Goal: Use online tool/utility

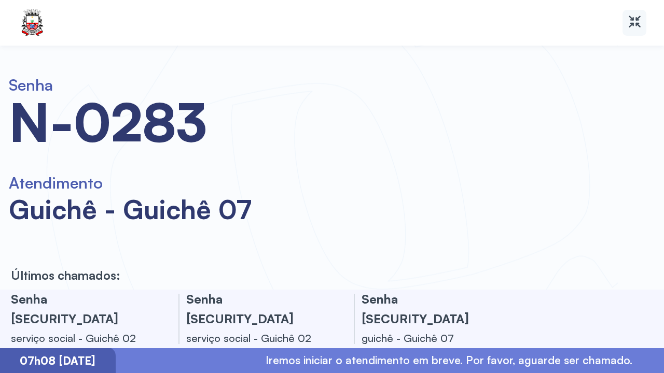
click at [638, 21] on icon at bounding box center [634, 21] width 15 height 15
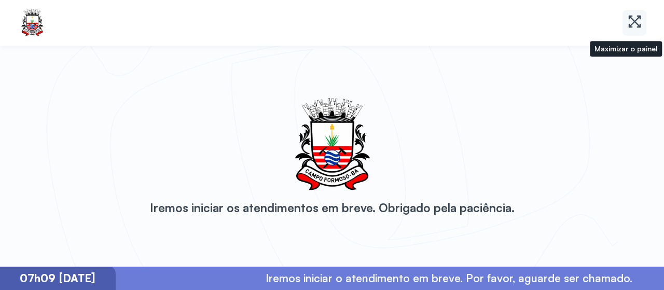
click at [636, 23] on icon at bounding box center [634, 21] width 15 height 15
